Goal: Navigation & Orientation: Find specific page/section

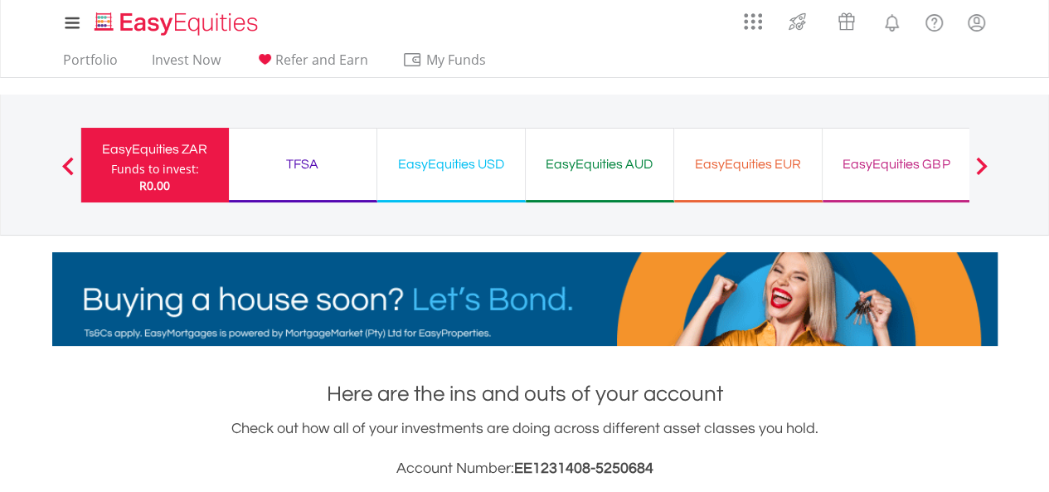
scroll to position [159, 315]
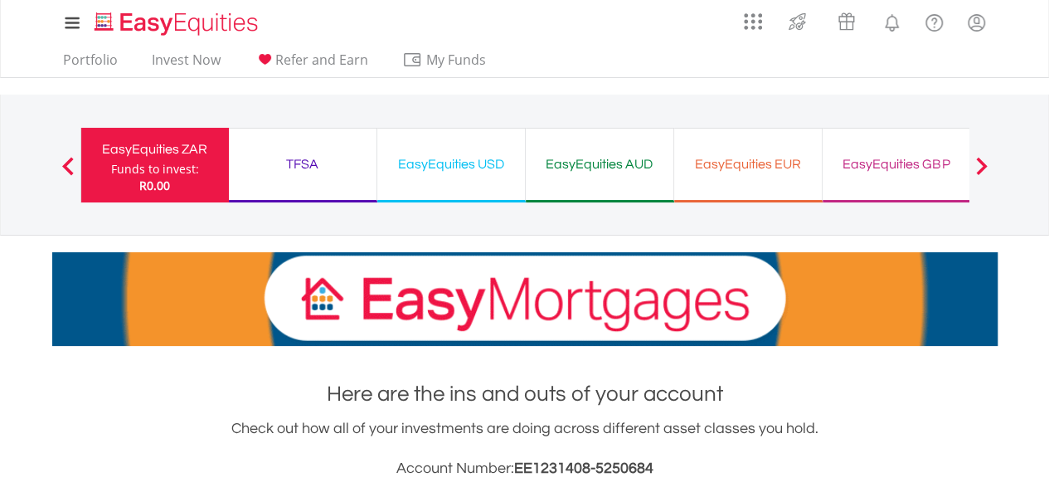
click at [301, 161] on div "TFSA" at bounding box center [303, 164] width 128 height 23
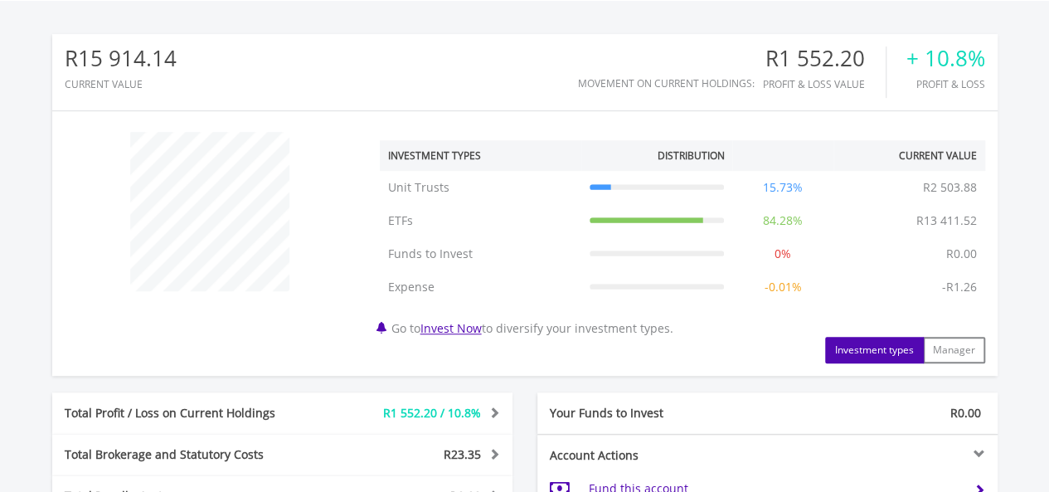
scroll to position [497, 0]
